Goal: Transaction & Acquisition: Purchase product/service

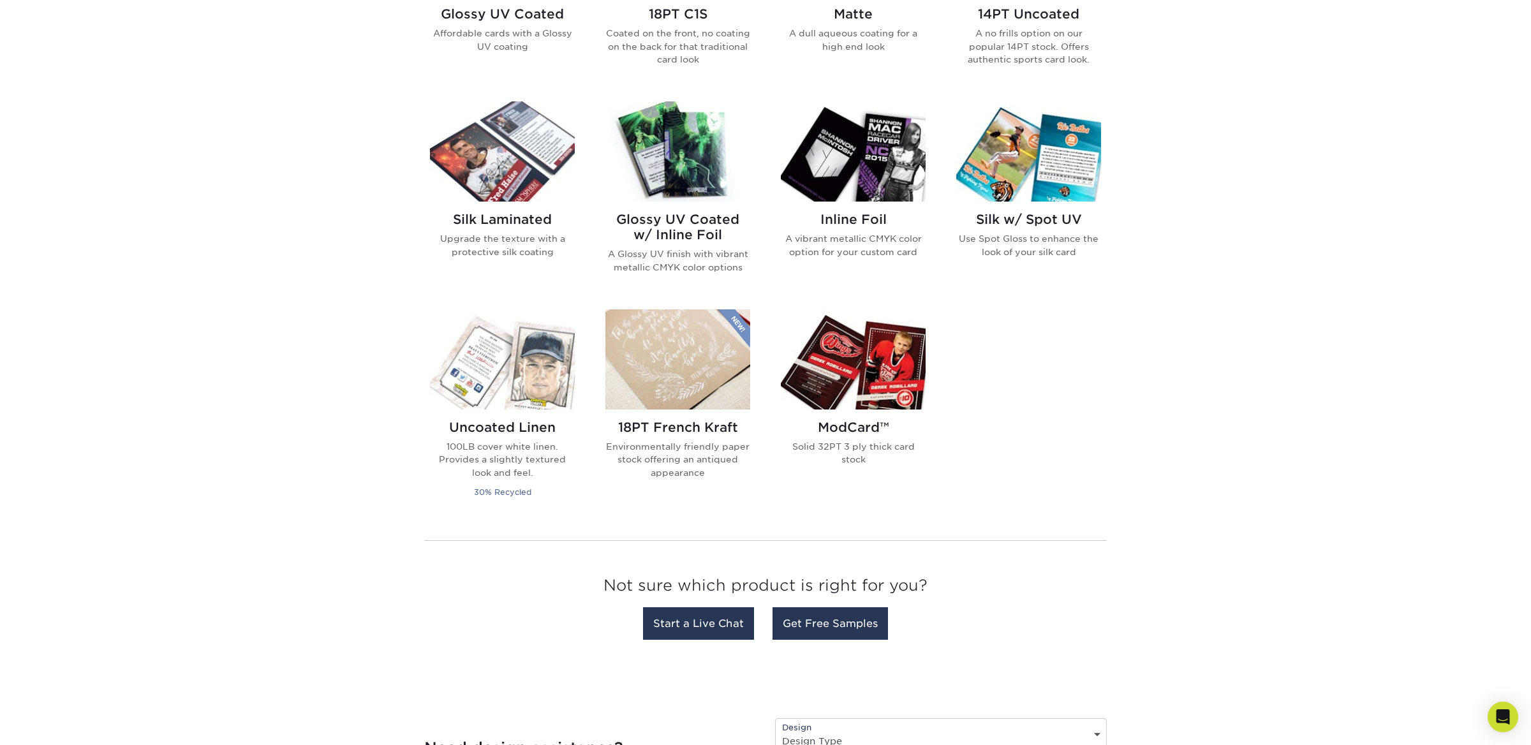
scroll to position [751, 0]
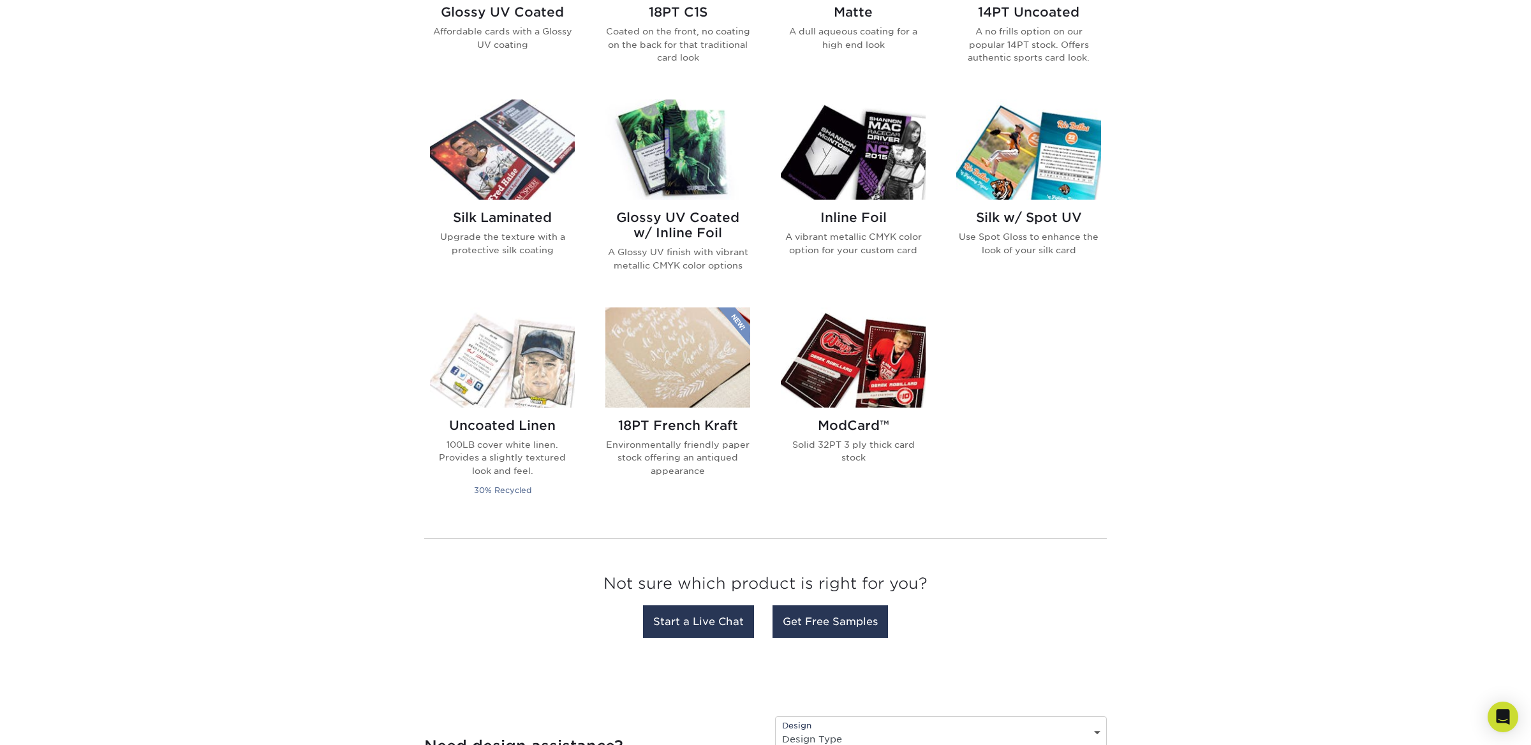
click at [859, 369] on img at bounding box center [853, 358] width 145 height 100
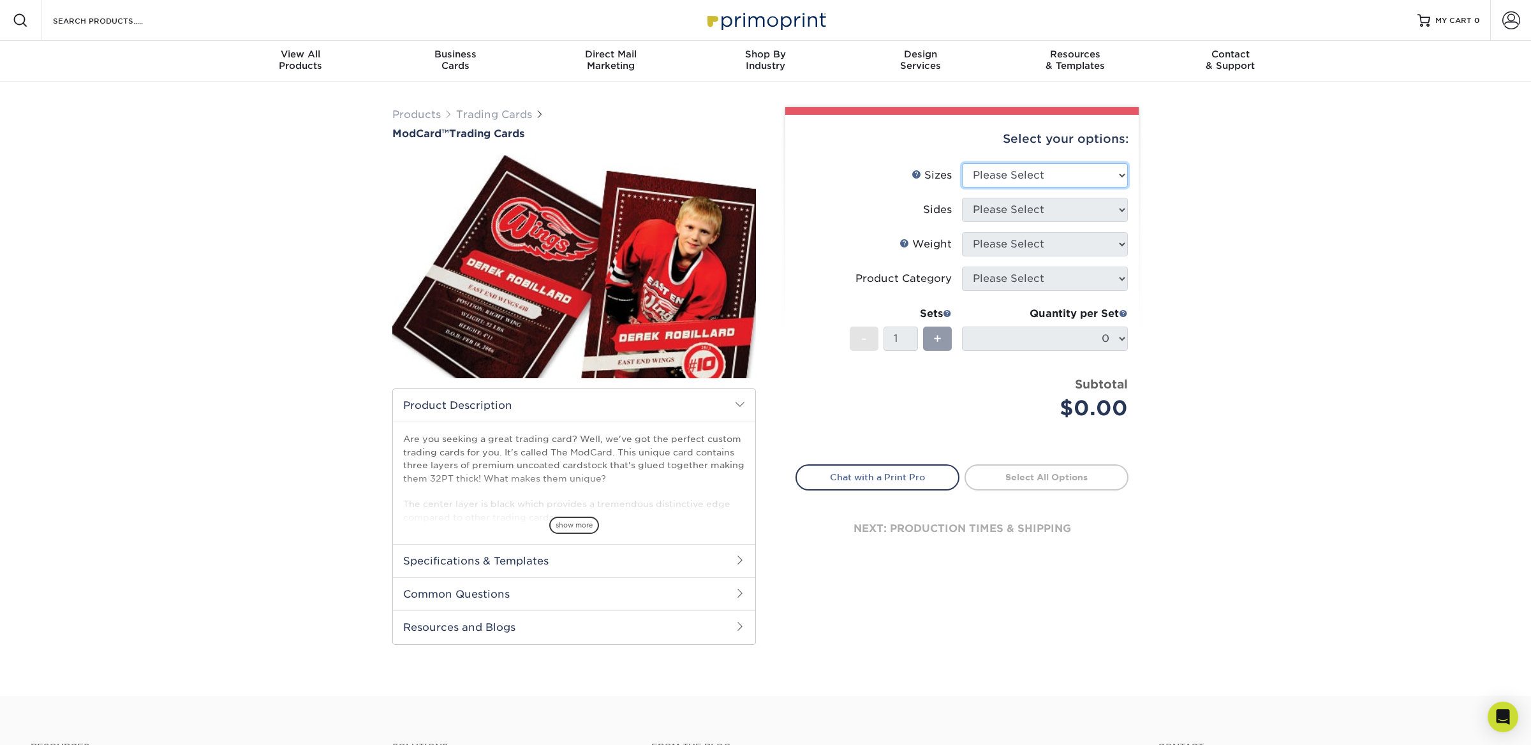
click at [1123, 174] on select "Please Select 2.5" x 3.5"" at bounding box center [1045, 175] width 166 height 24
select select "2.50x3.50"
click at [962, 163] on select "Please Select 2.5" x 3.5"" at bounding box center [1045, 175] width 166 height 24
click at [1122, 210] on select "Please Select Print Both Sides Print Front Only" at bounding box center [1045, 210] width 166 height 24
select select "13abbda7-1d64-4f25-8bb2-c179b224825d"
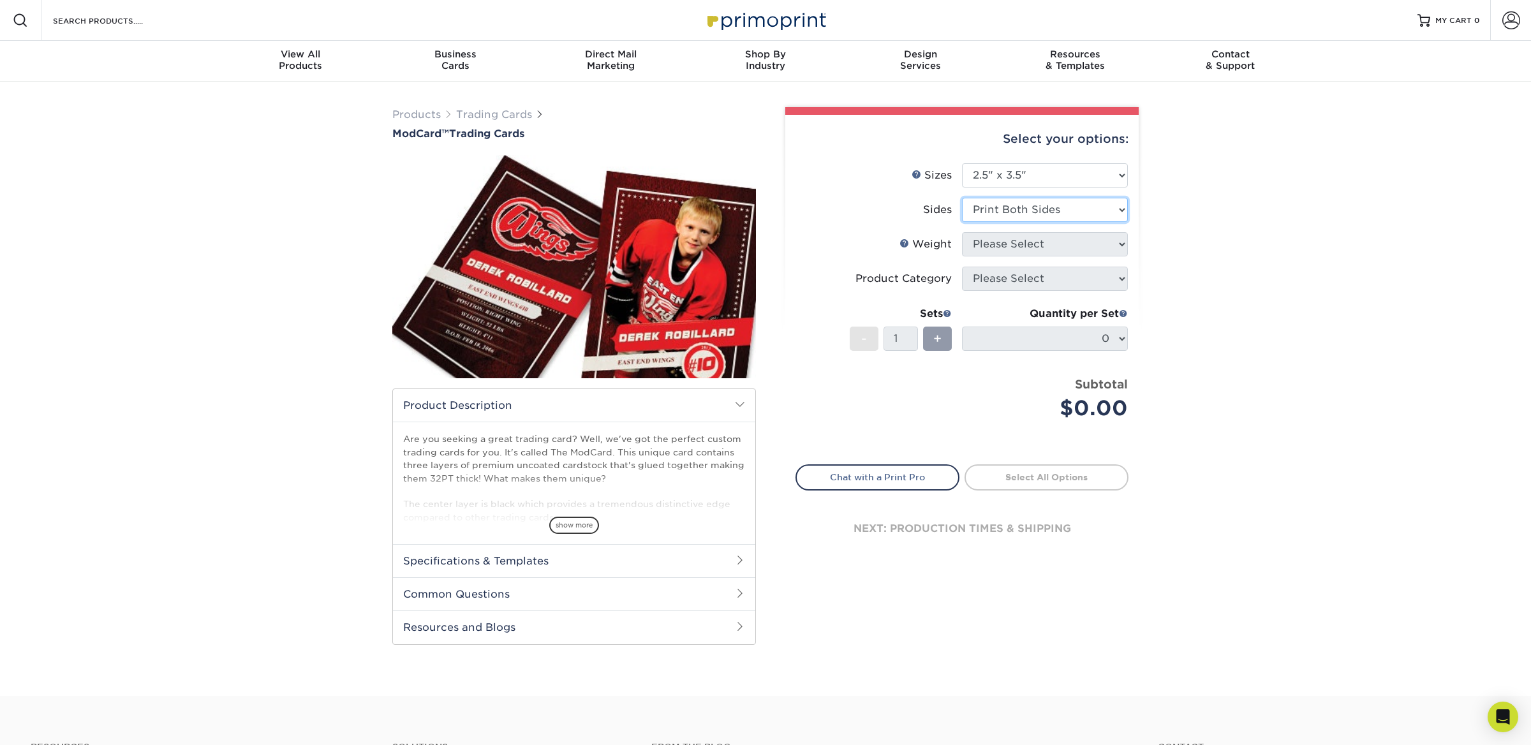
click at [962, 198] on select "Please Select Print Both Sides Print Front Only" at bounding box center [1045, 210] width 166 height 24
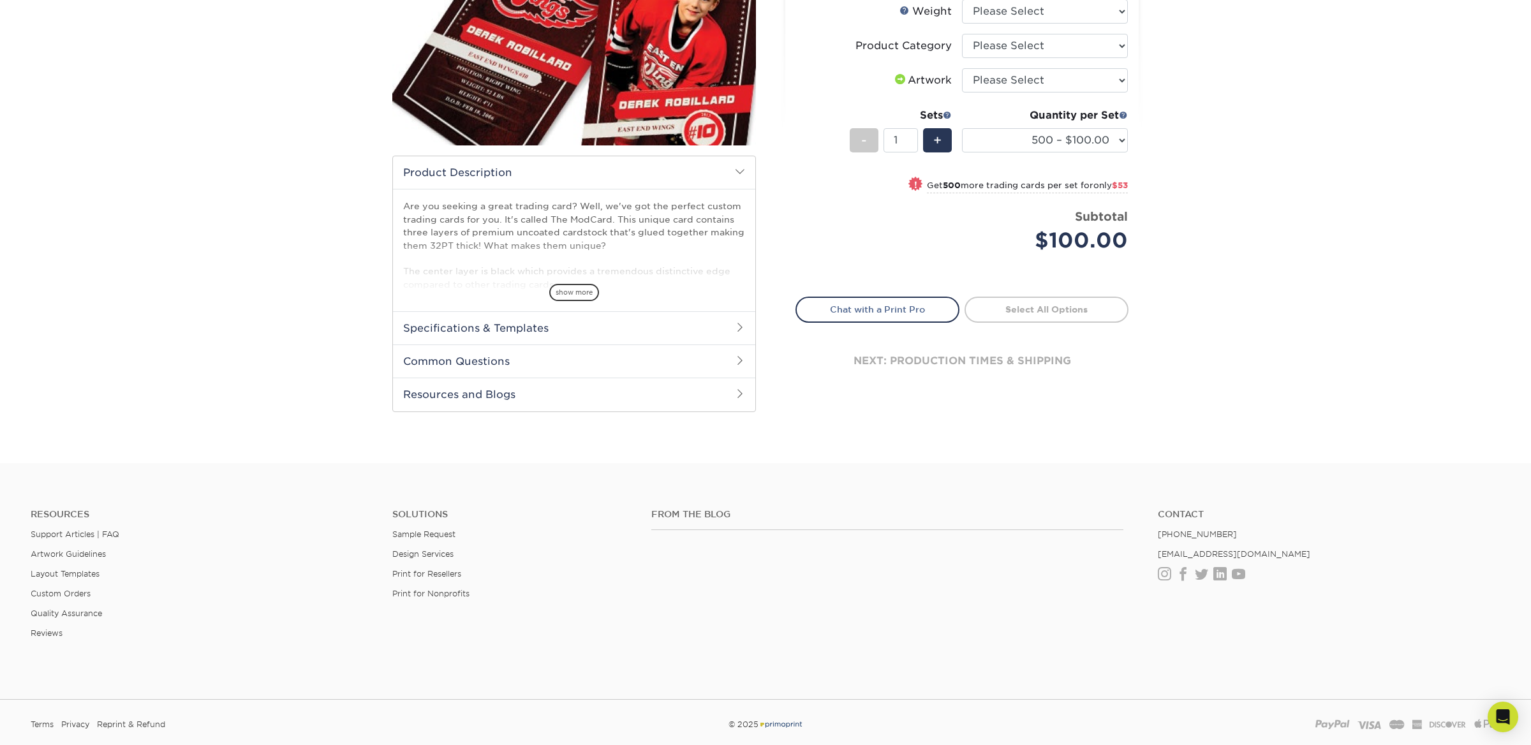
scroll to position [239, 0]
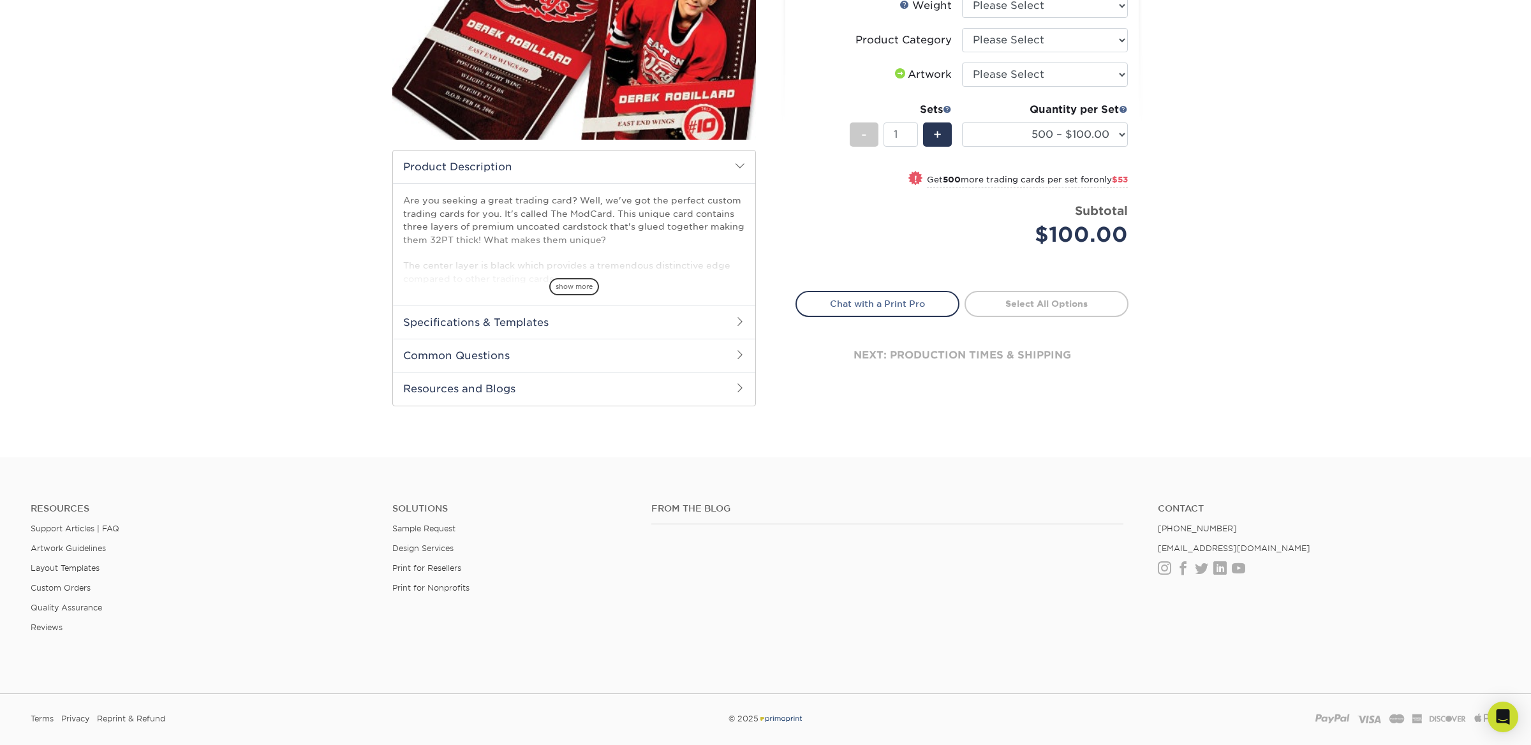
click at [590, 329] on h2 "Specifications & Templates" at bounding box center [574, 322] width 362 height 33
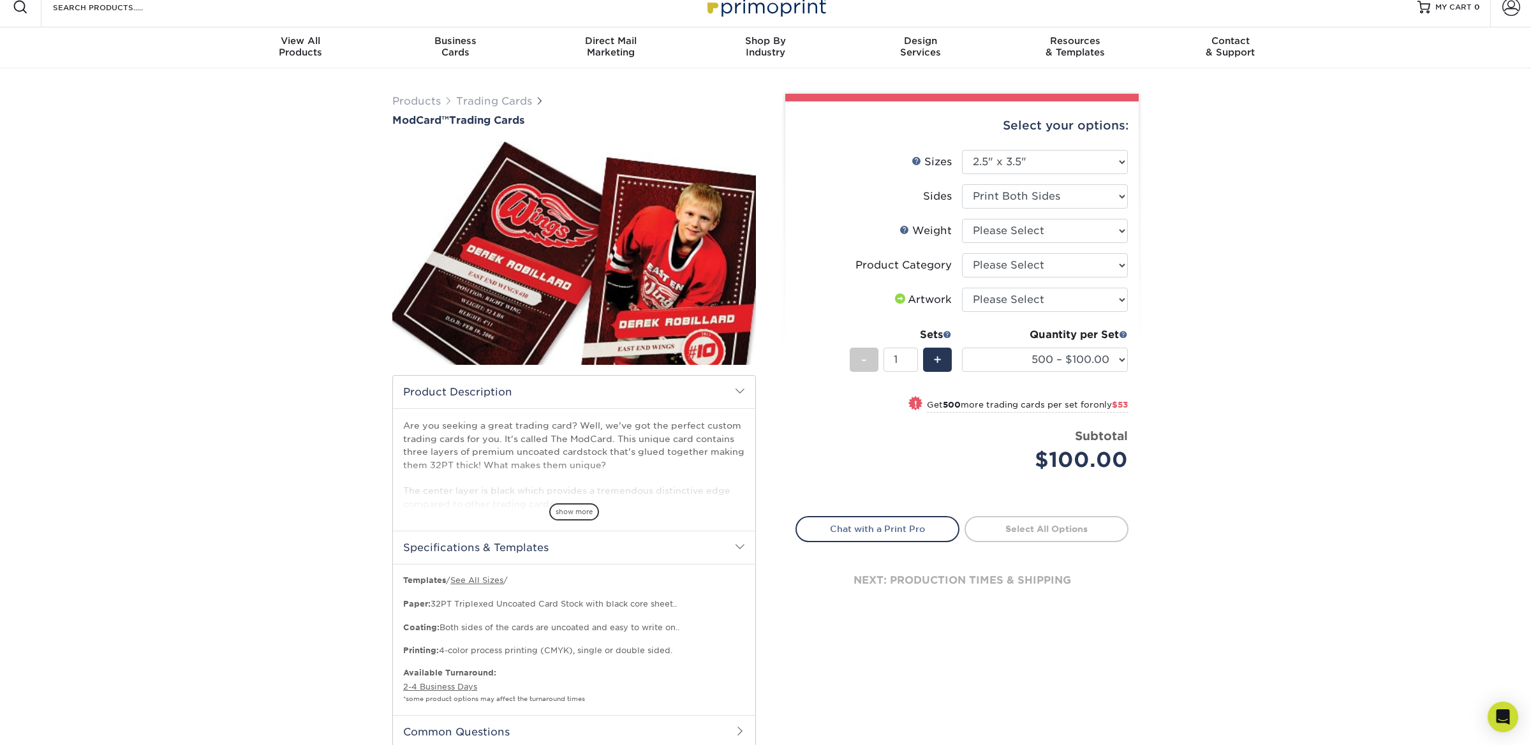
scroll to position [0, 0]
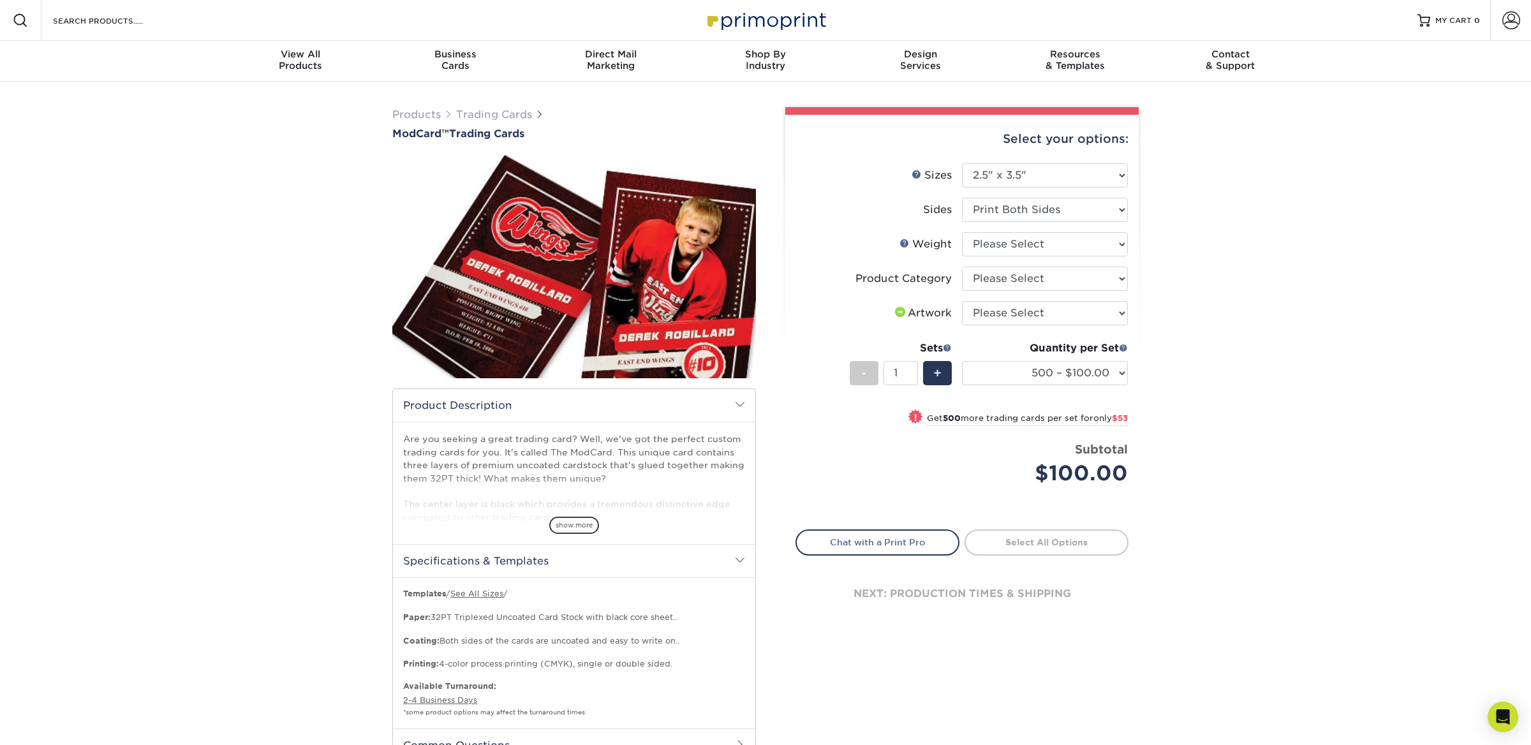
click at [572, 522] on span "show more" at bounding box center [574, 525] width 50 height 17
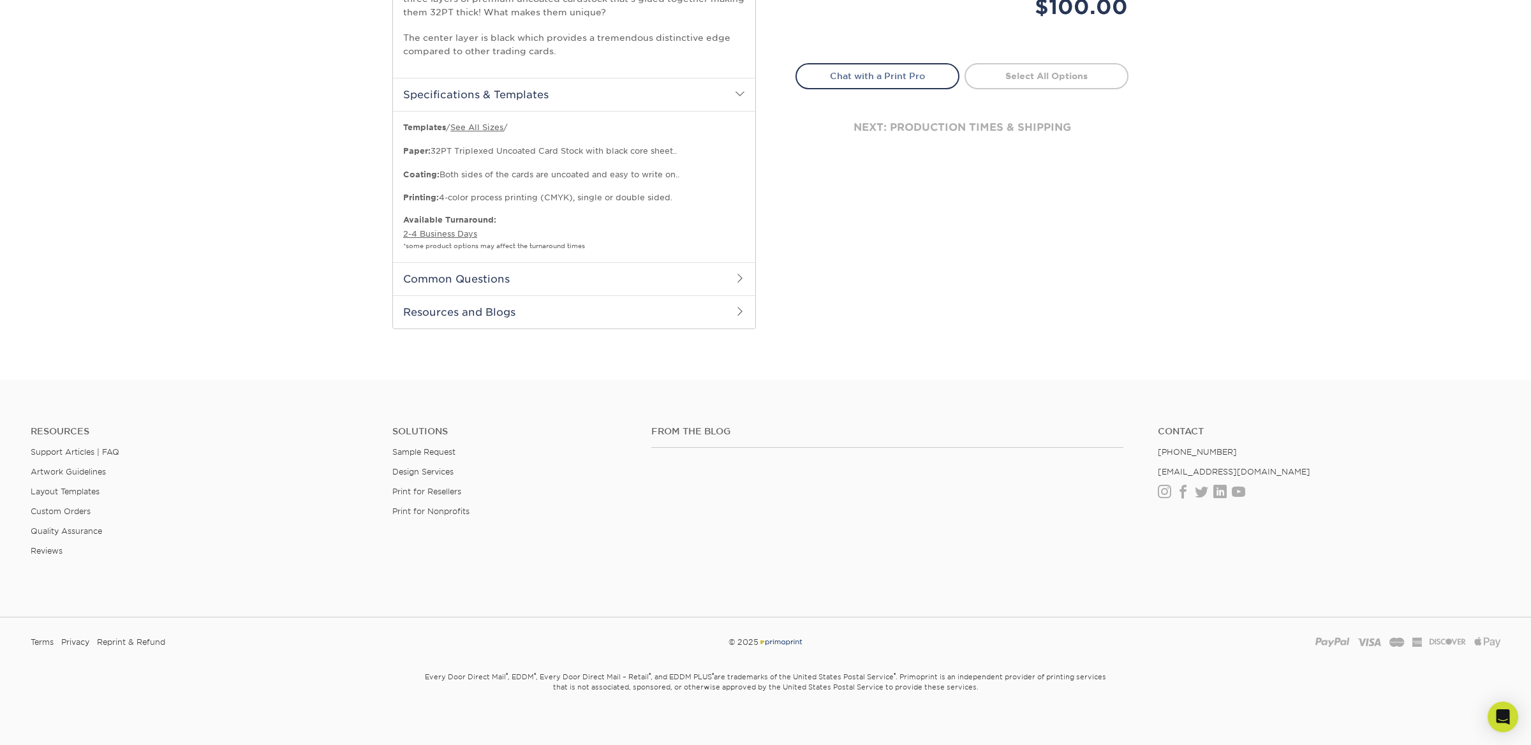
scroll to position [475, 0]
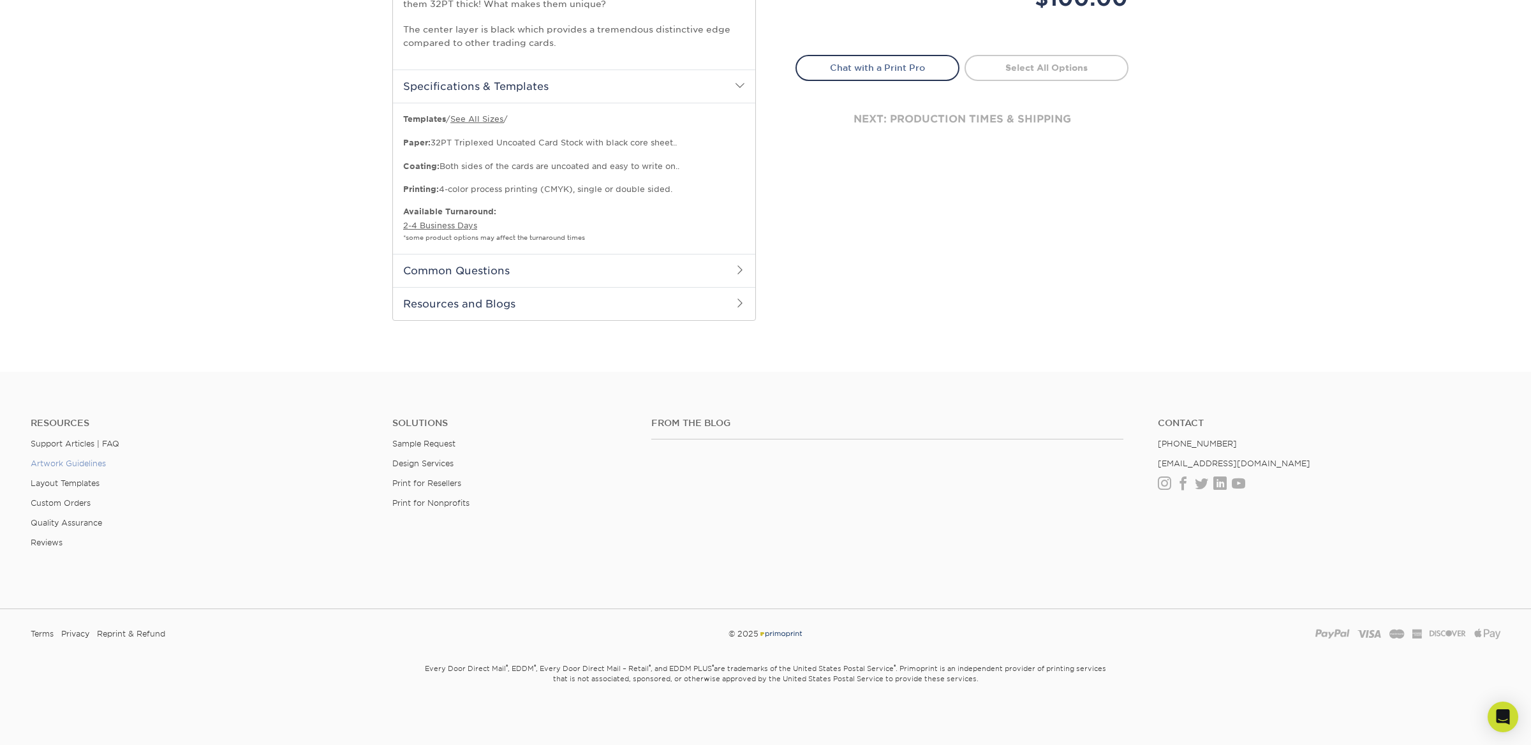
click at [57, 463] on link "Artwork Guidelines" at bounding box center [68, 464] width 75 height 10
click at [70, 503] on link "Custom Orders" at bounding box center [61, 503] width 60 height 10
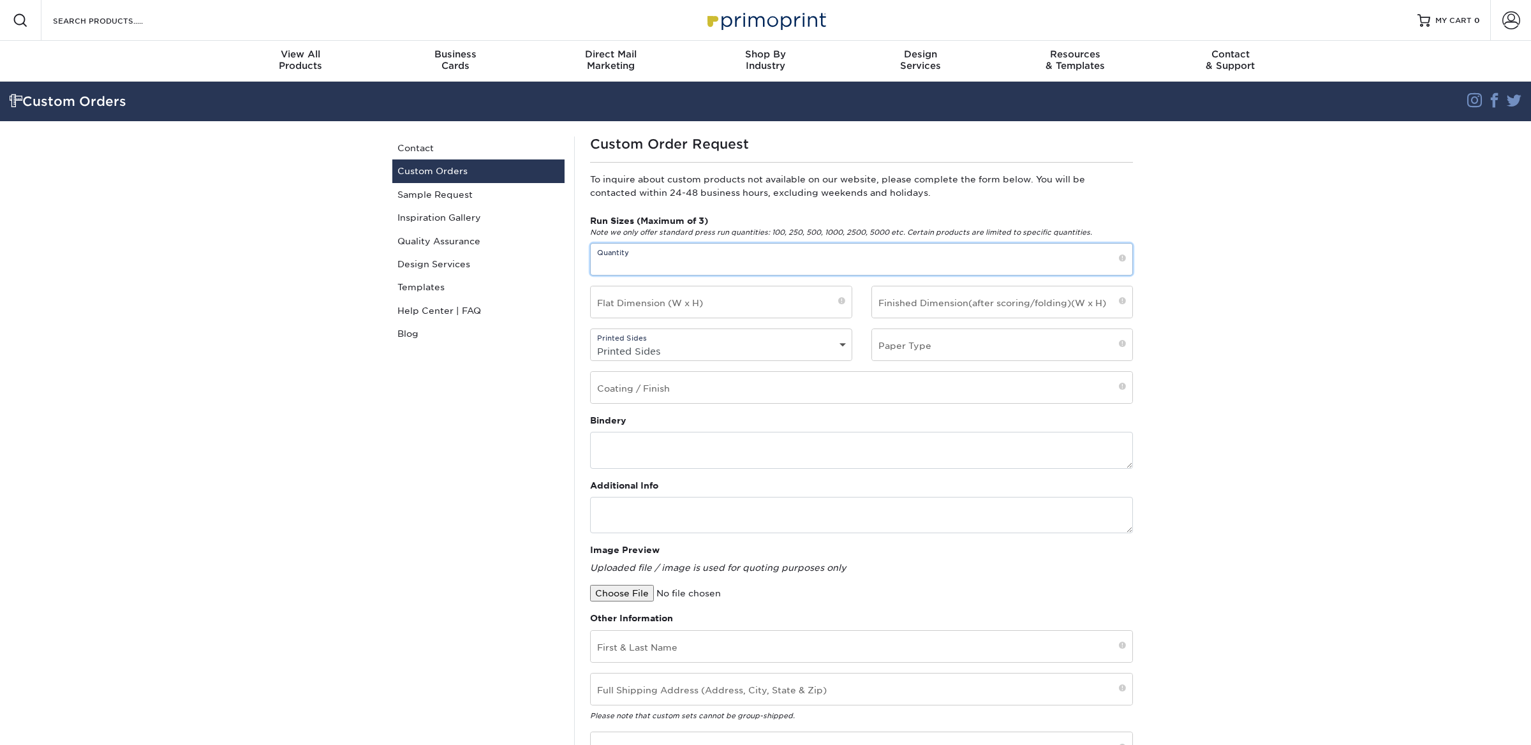
click at [656, 259] on input "text" at bounding box center [862, 259] width 542 height 31
type input "1000"
click at [707, 303] on input "text" at bounding box center [721, 301] width 261 height 31
